Goal: Check status: Check status

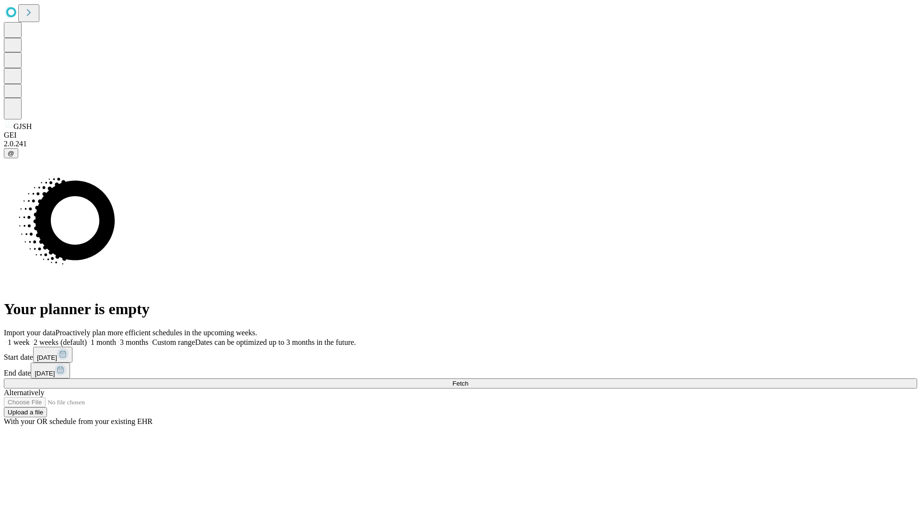
click at [468, 380] on span "Fetch" at bounding box center [460, 383] width 16 height 7
